Goal: Book appointment/travel/reservation

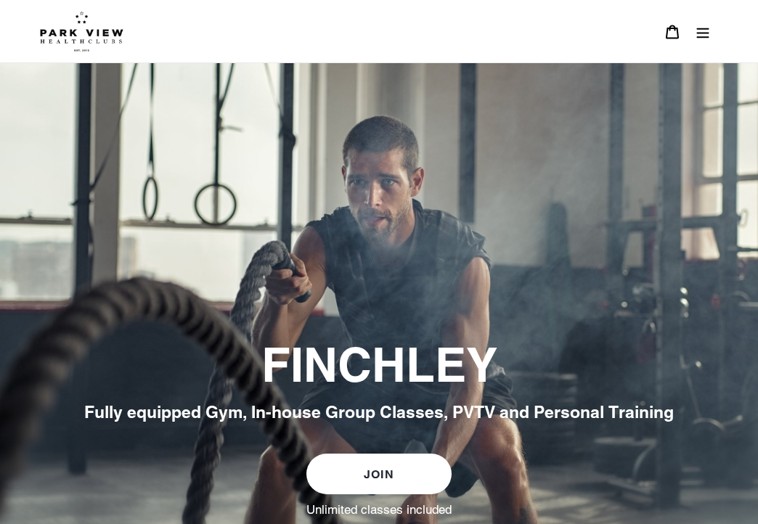
click at [696, 43] on button "Menu" at bounding box center [703, 31] width 30 height 31
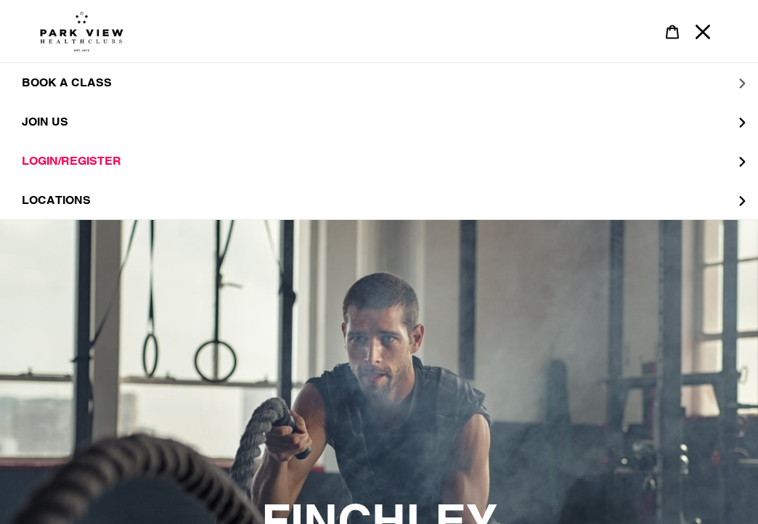
click at [738, 76] on button "BOOK A CLASS" at bounding box center [379, 82] width 758 height 39
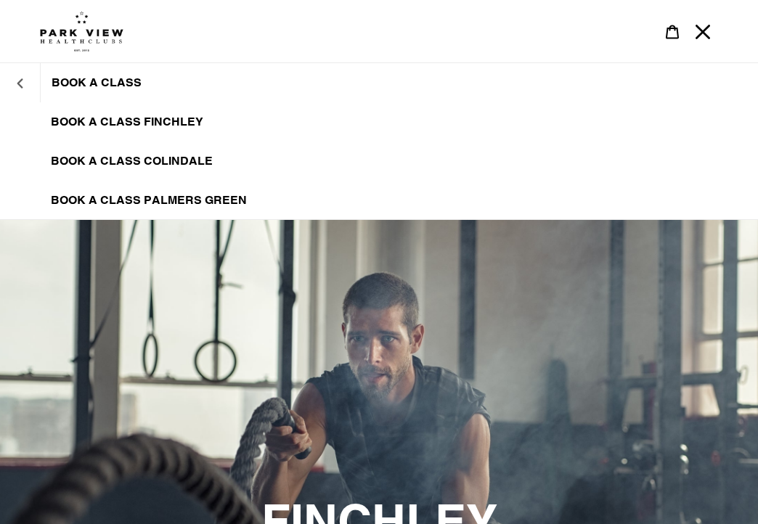
click at [9, 71] on button "BOOK A CLASS" at bounding box center [20, 82] width 40 height 35
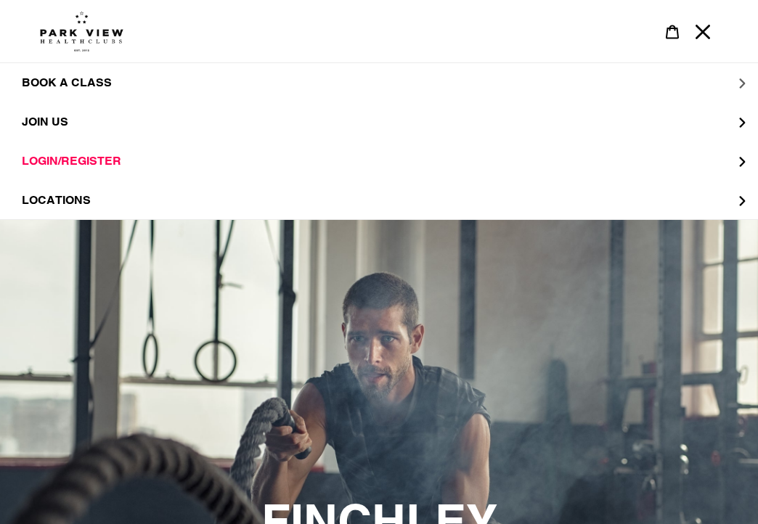
click at [718, 84] on button "BOOK A CLASS" at bounding box center [379, 82] width 758 height 39
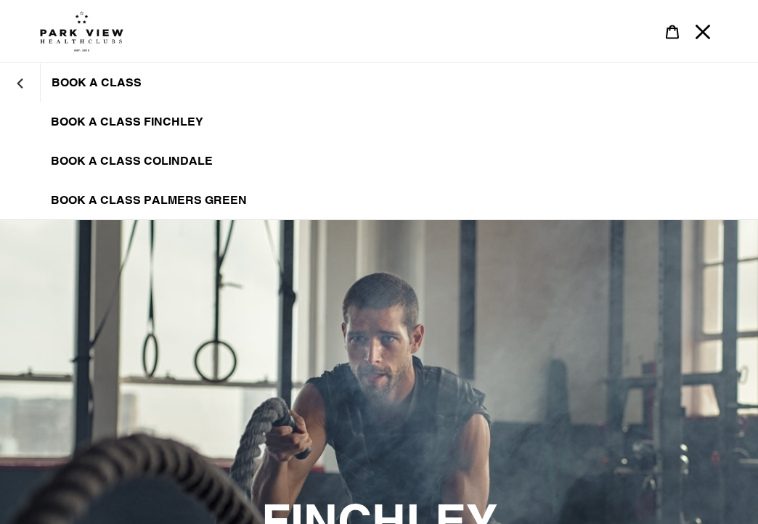
click at [106, 115] on span "BOOK A CLASS FINCHLEY" at bounding box center [127, 122] width 152 height 15
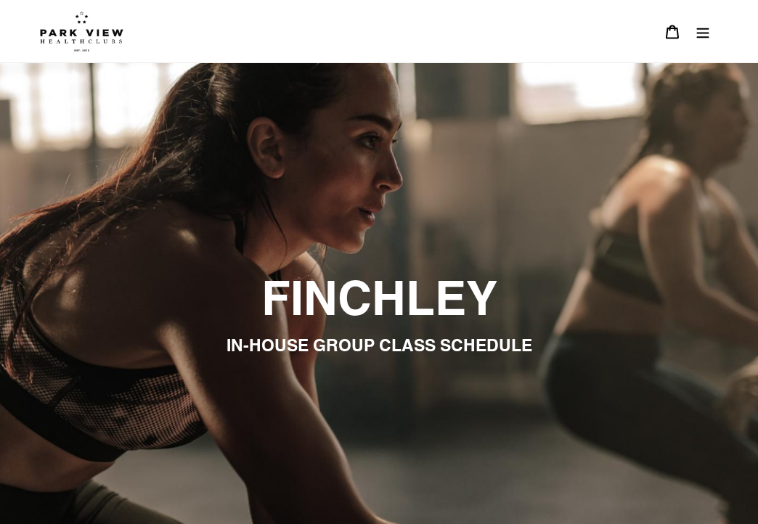
click at [708, 36] on icon "Menu" at bounding box center [703, 32] width 15 height 15
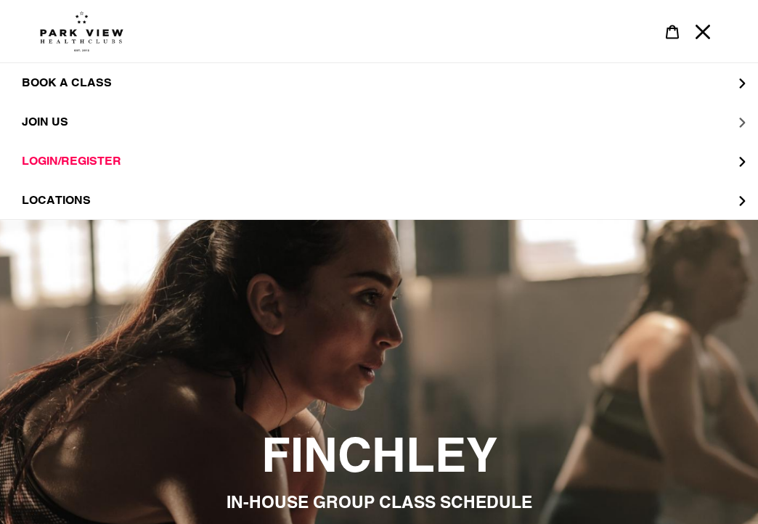
click at [54, 121] on span "JOIN US" at bounding box center [45, 122] width 46 height 15
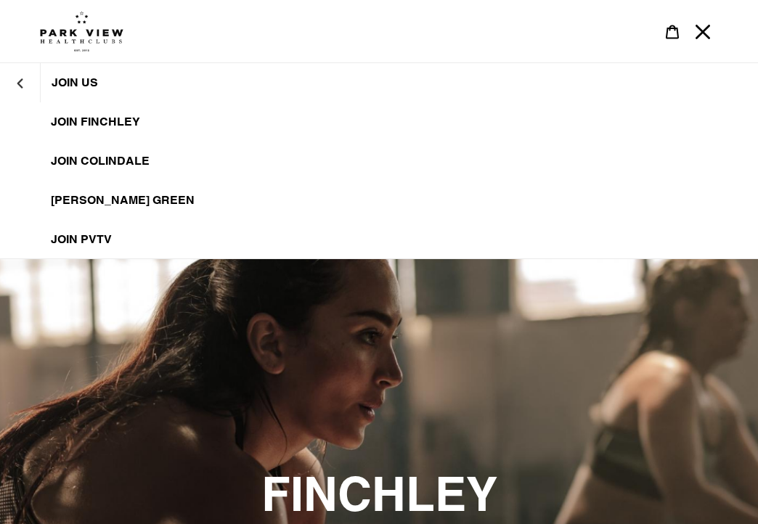
click at [81, 115] on span "JOIN FINCHLEY" at bounding box center [95, 122] width 89 height 15
